Goal: Use online tool/utility: Utilize a website feature to perform a specific function

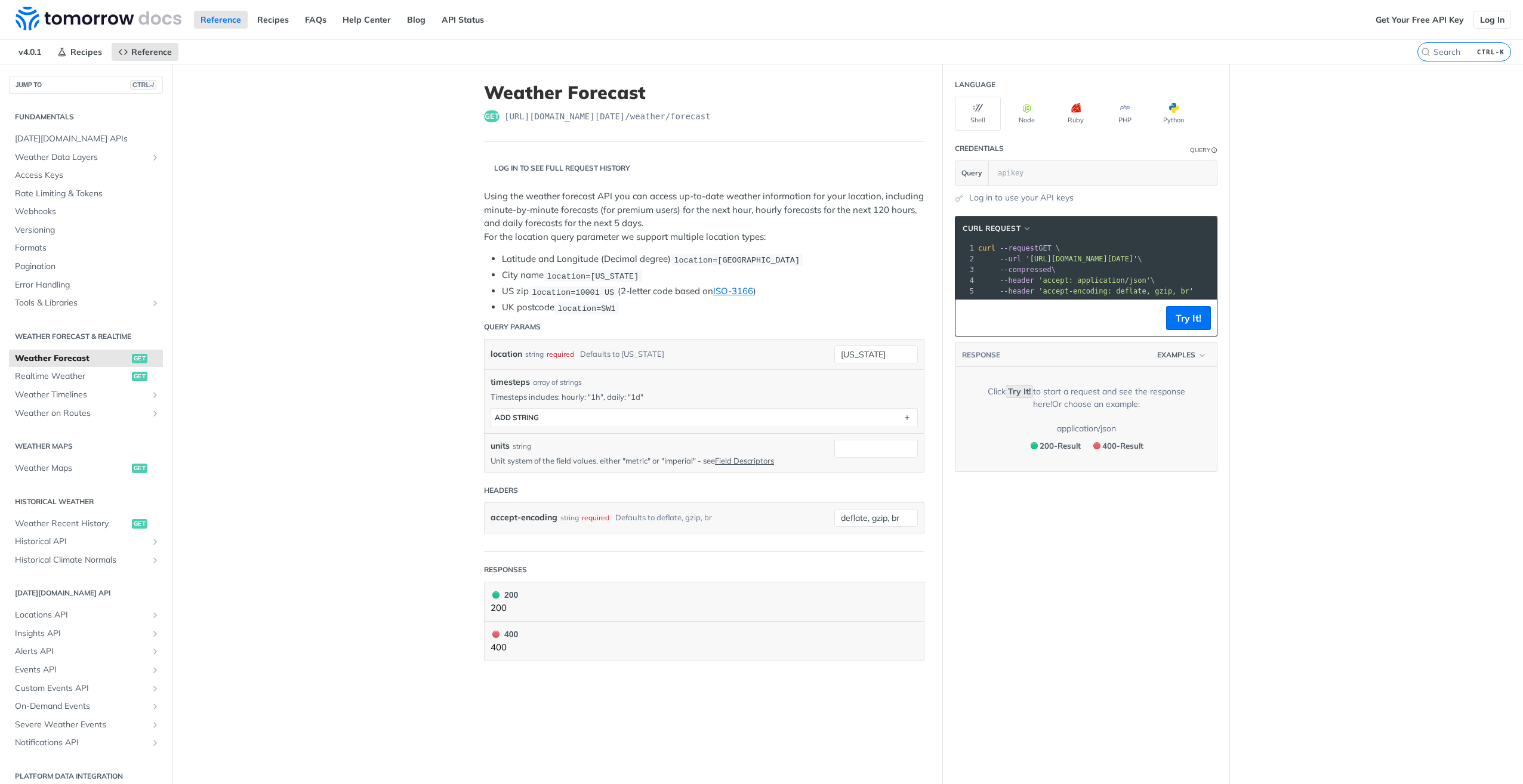
scroll to position [8, 0]
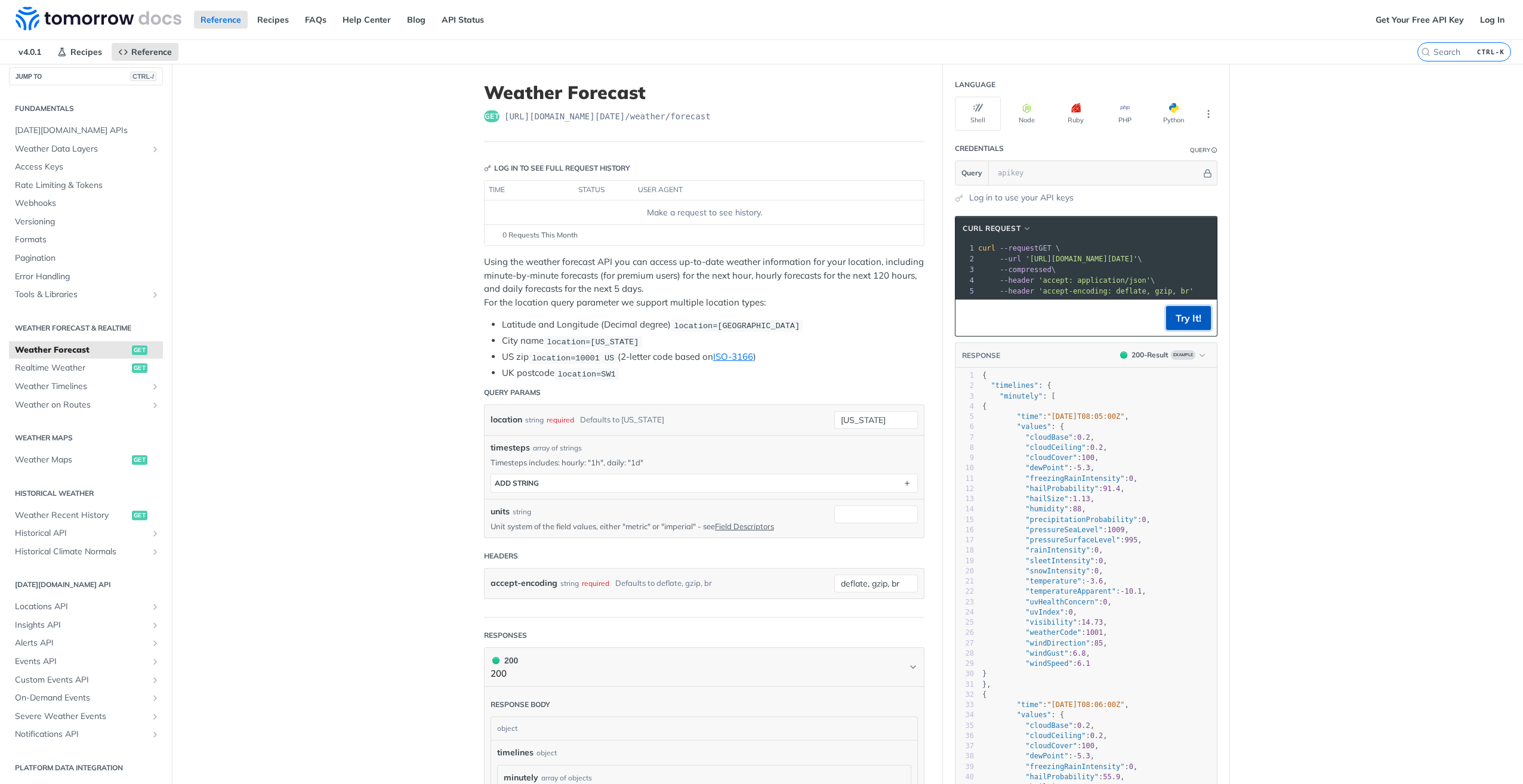
click at [1183, 328] on button "Try It!" at bounding box center [1188, 317] width 45 height 24
drag, startPoint x: 875, startPoint y: 414, endPoint x: 754, endPoint y: 413, distance: 121.0
click at [791, 423] on div "location string required Defaults to [US_STATE] [US_STATE] required type : stri…" at bounding box center [704, 420] width 427 height 18
type input "bos"
click at [1190, 326] on button "Try It!" at bounding box center [1188, 317] width 45 height 24
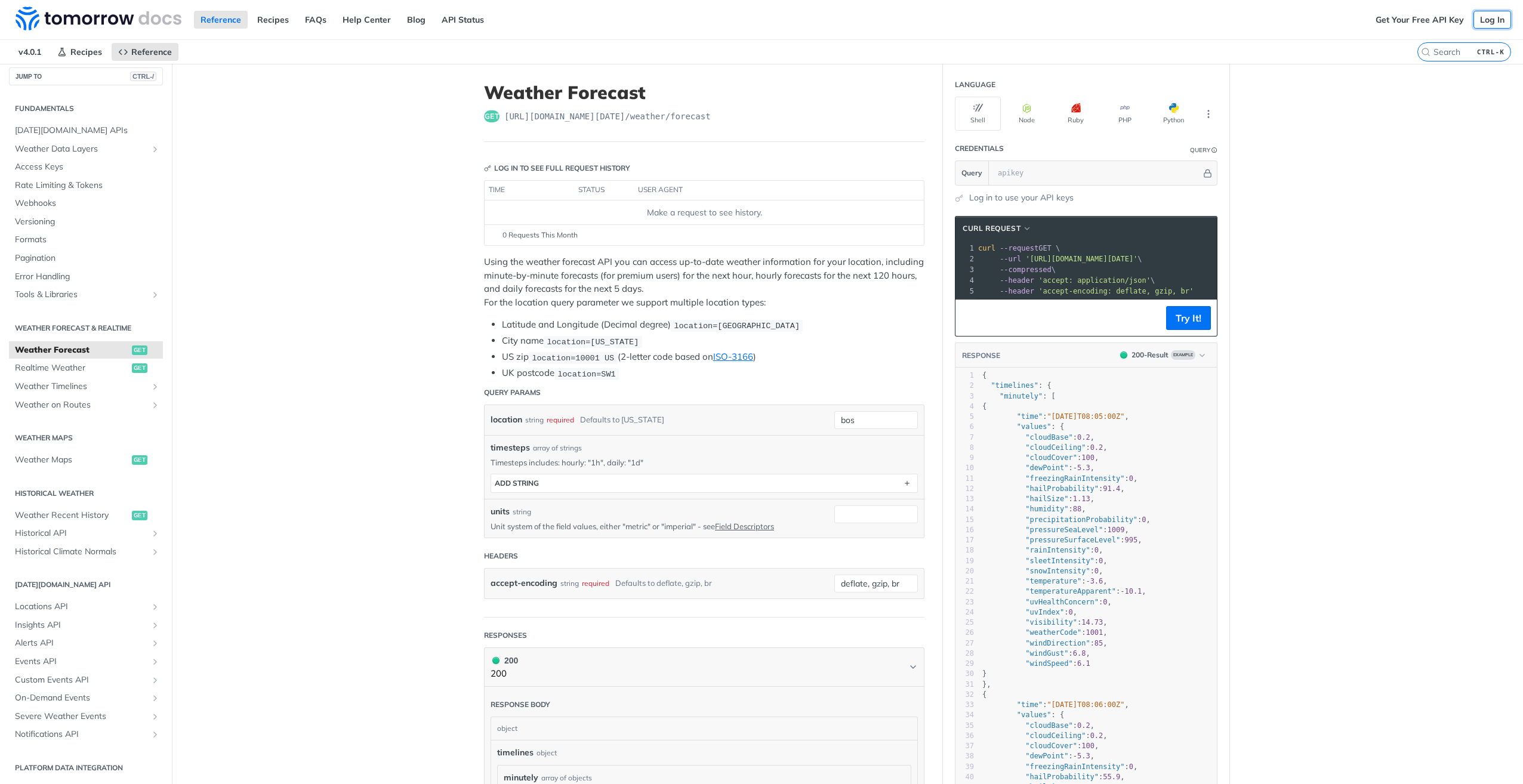
click at [1474, 21] on link "Log In" at bounding box center [1492, 19] width 37 height 18
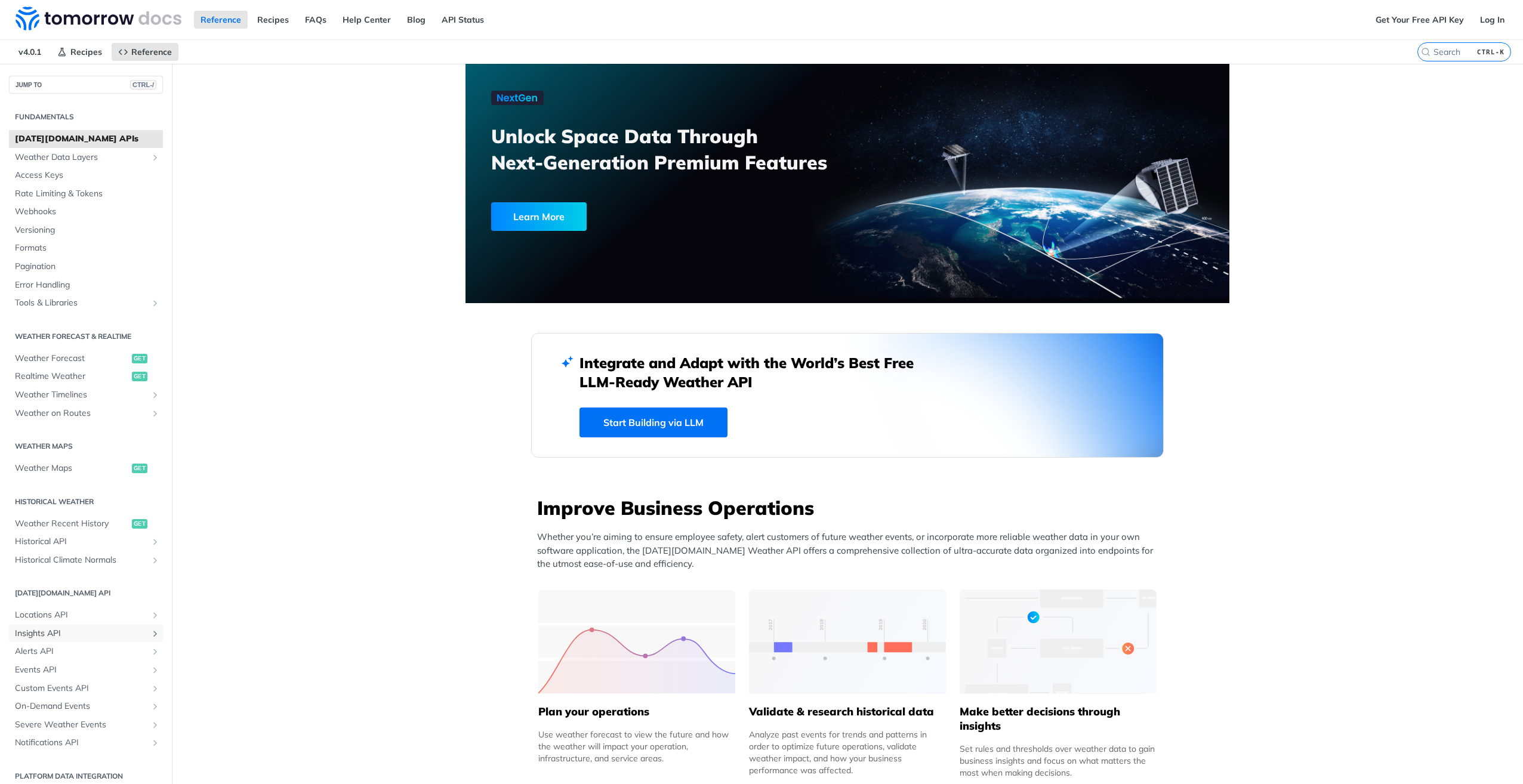
click at [47, 630] on span "Insights API" at bounding box center [81, 633] width 132 height 12
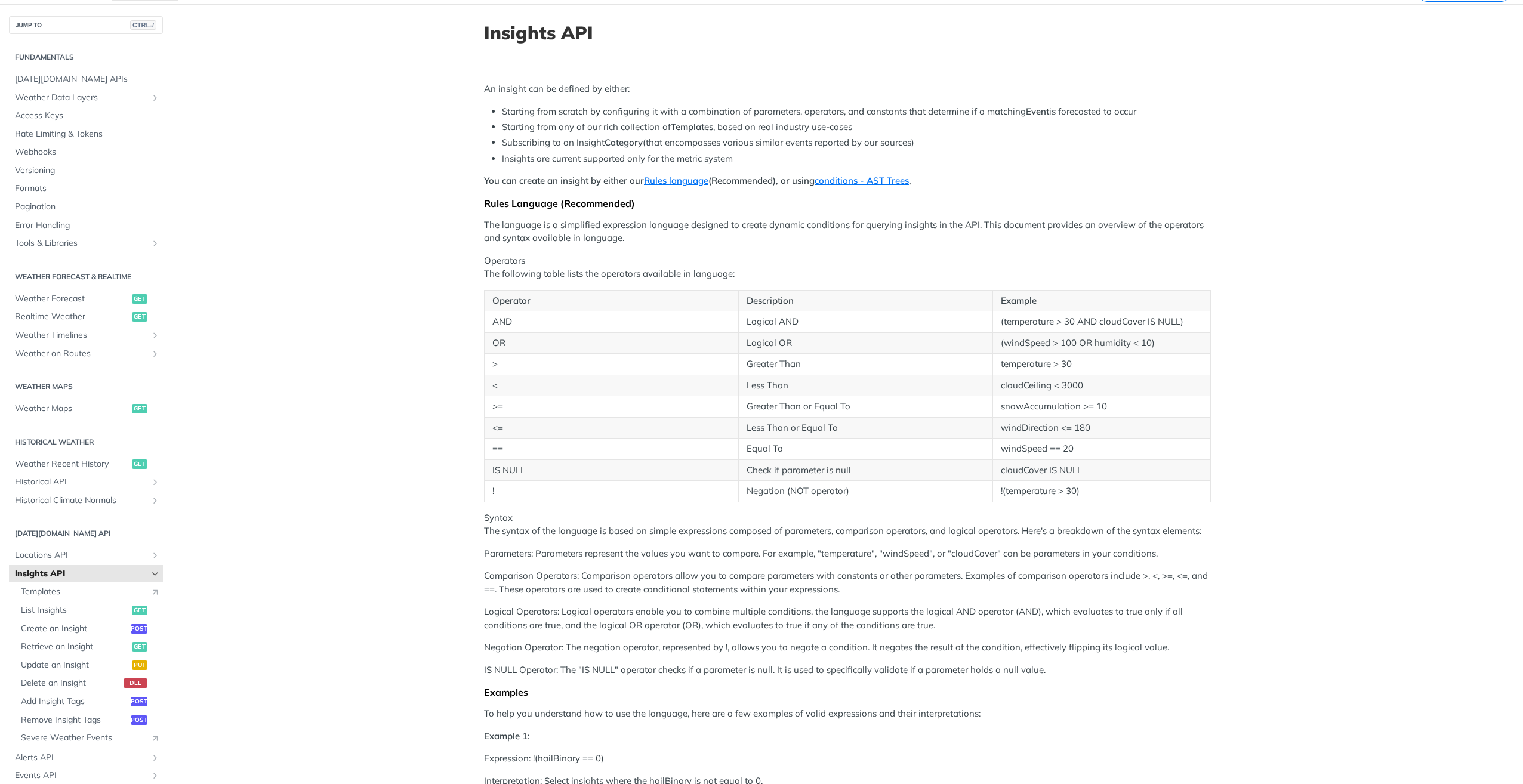
scroll to position [174, 0]
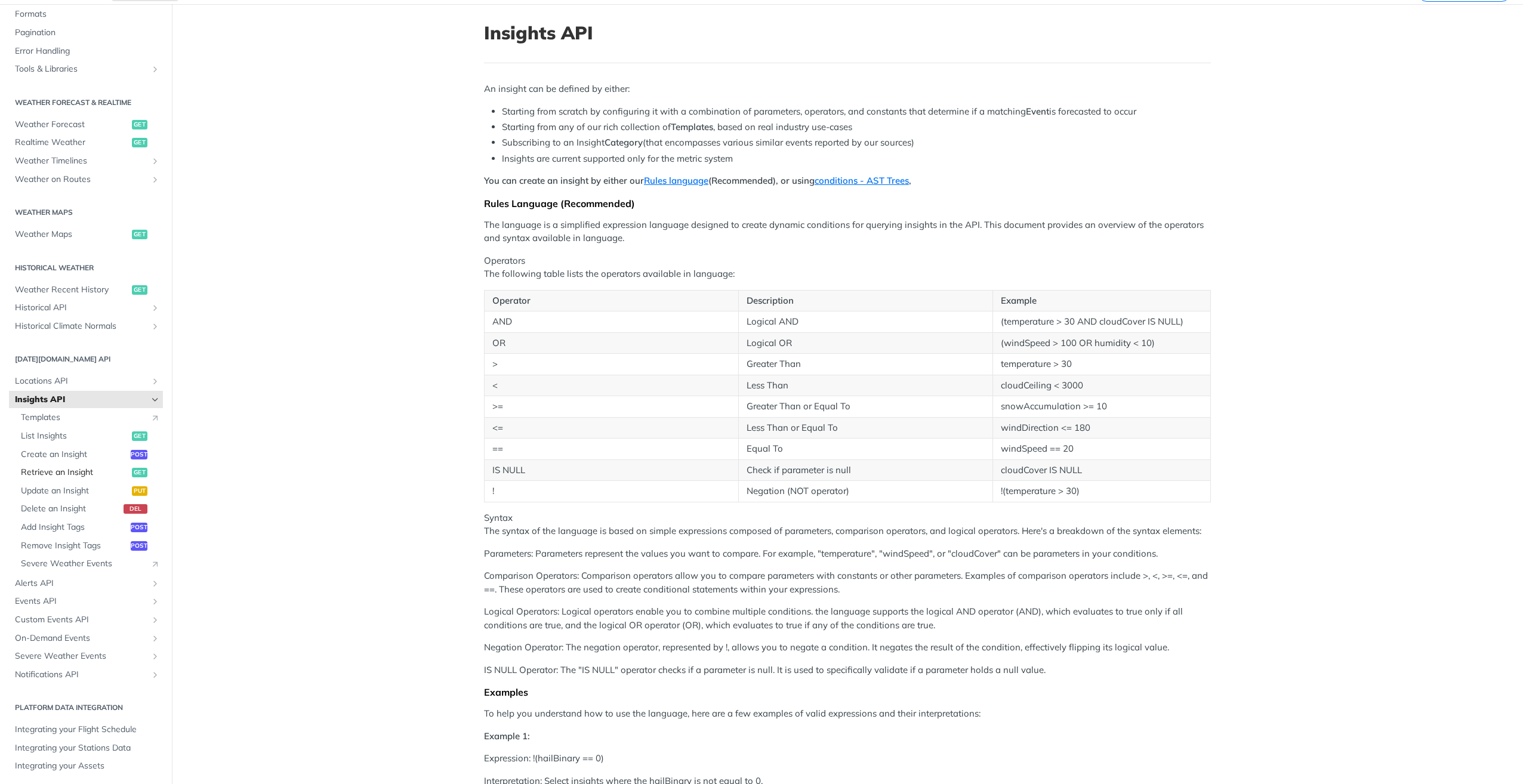
click at [70, 472] on span "Retrieve an Insight" at bounding box center [74, 472] width 108 height 12
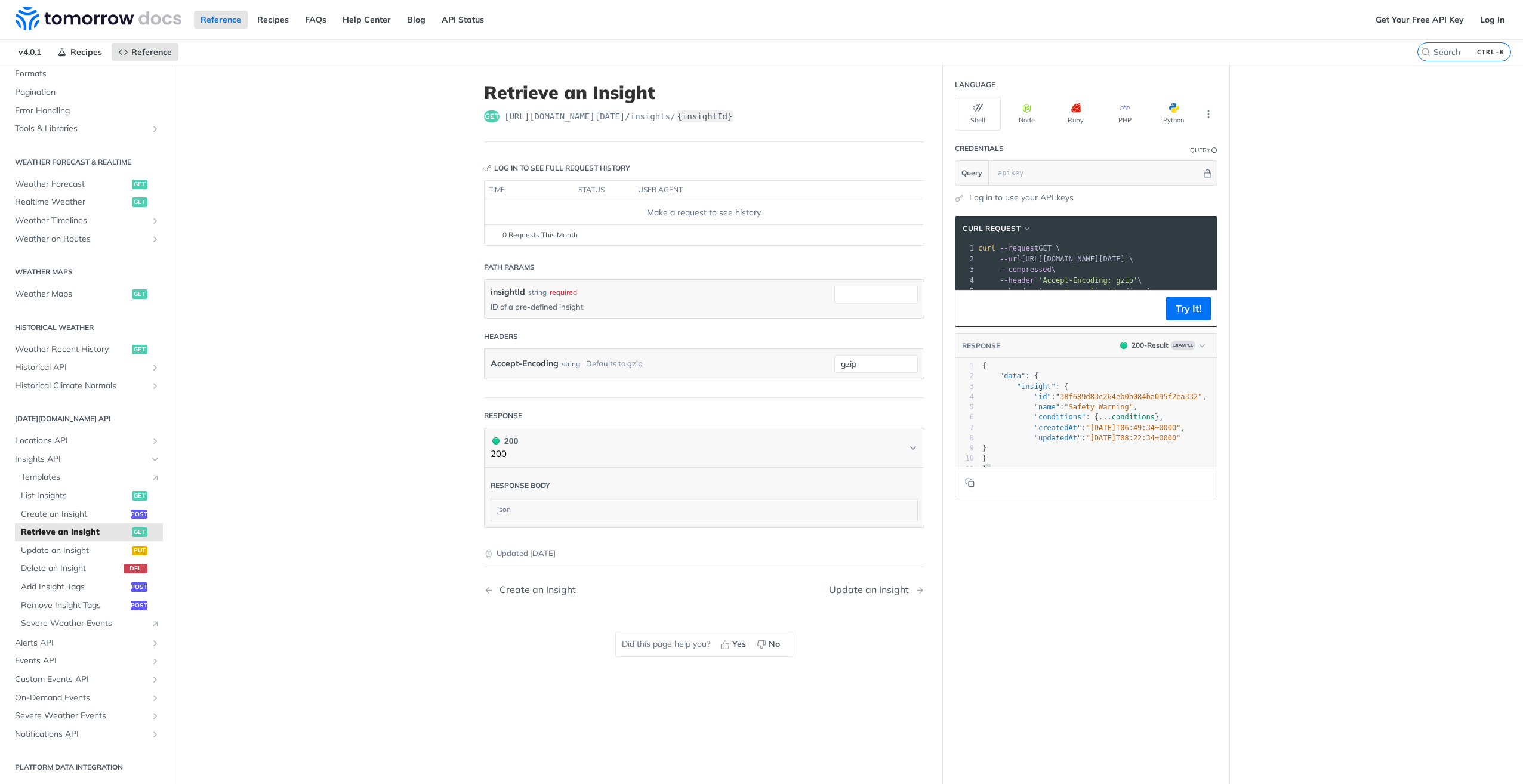
type textarea ""conditions": {...conditions}, "createdAt": "2020-05-10T06:49:34+0000", "update…"
drag, startPoint x: 996, startPoint y: 479, endPoint x: 957, endPoint y: 425, distance: 66.6
click at [980, 425] on div "1 { 2 "data" : { 3 "insight" : { 4 "id" : "38f689d83c264eb0b084ba095f2ea332" , …" at bounding box center [1103, 417] width 246 height 113
click at [400, 549] on main "JUMP TO CTRL-/ Fundamentals Tomorrow.io APIs Weather Data Layers Core Probabili…" at bounding box center [762, 456] width 1523 height 784
click at [862, 293] on input "insightId" at bounding box center [875, 294] width 83 height 18
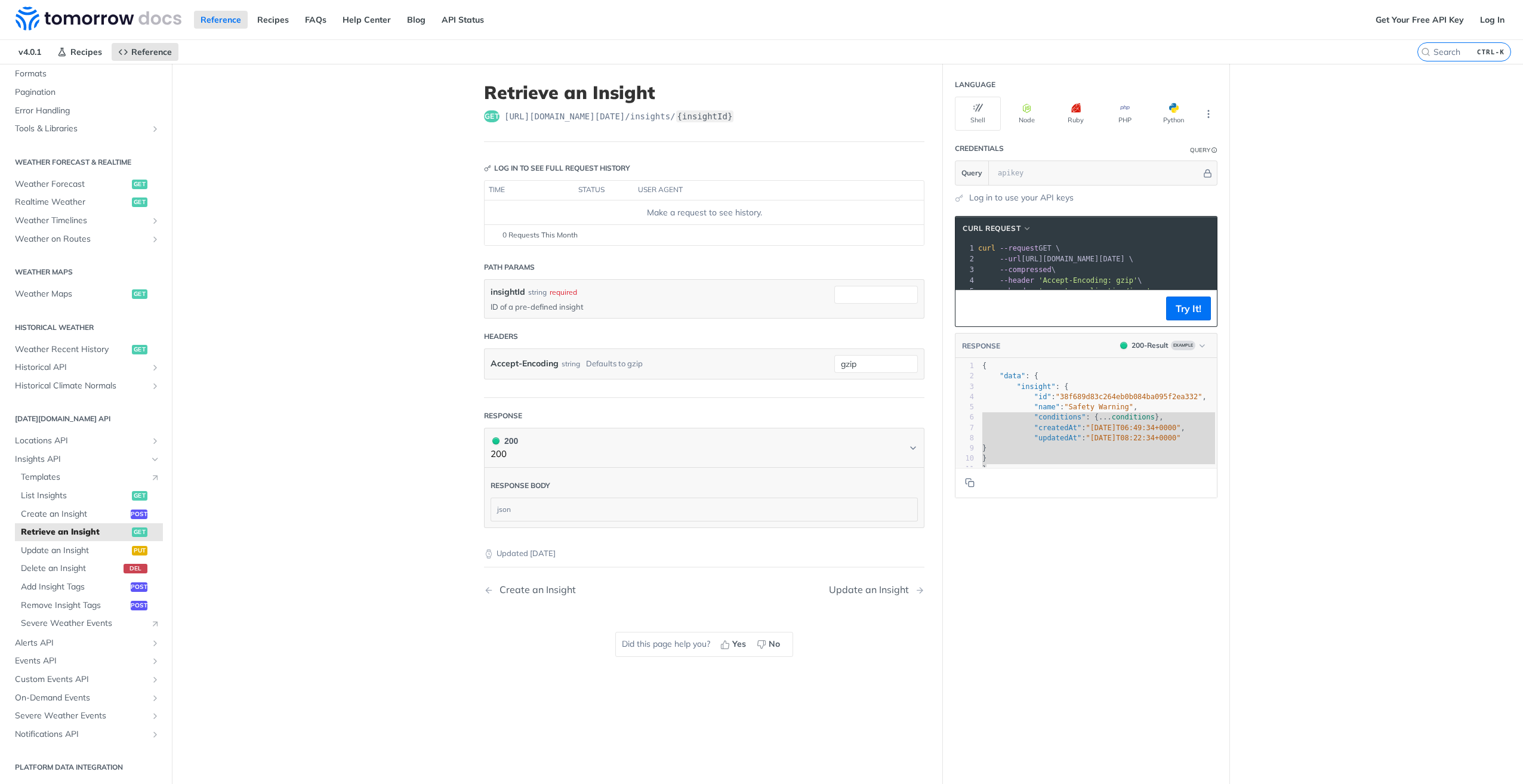
click at [1102, 541] on div "Language Shell Node Ruby PHP Python Credentials Query Query Log in to use your …" at bounding box center [1086, 456] width 287 height 784
